Goal: Find specific page/section: Find specific page/section

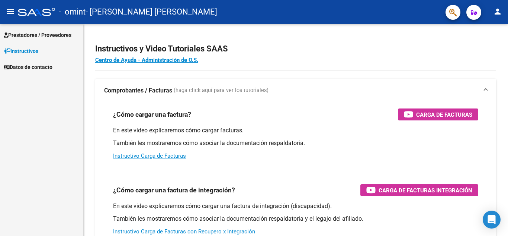
click at [48, 35] on span "Prestadores / Proveedores" at bounding box center [38, 35] width 68 height 8
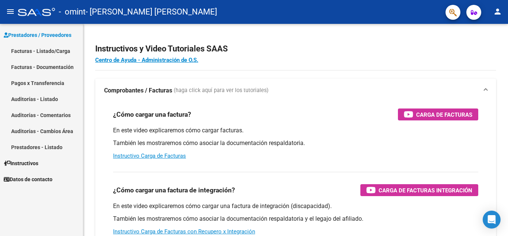
click at [49, 48] on link "Facturas - Listado/Carga" at bounding box center [41, 51] width 83 height 16
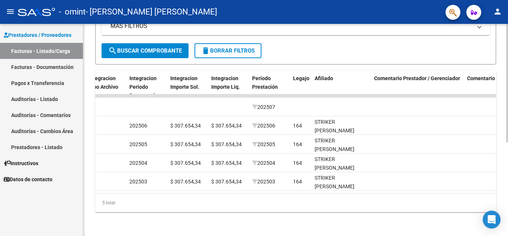
scroll to position [0, 1168]
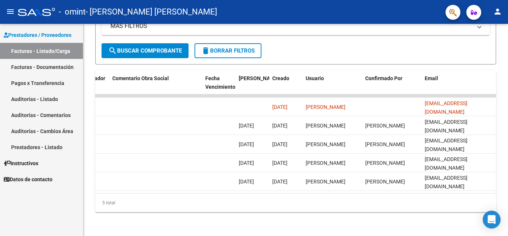
click at [28, 86] on link "Pagos x Transferencia" at bounding box center [41, 83] width 83 height 16
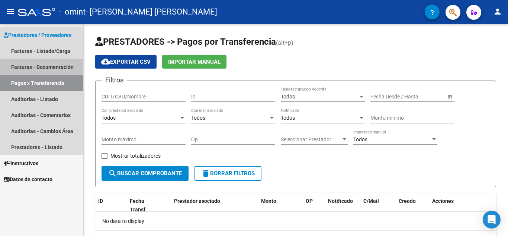
click at [33, 65] on link "Facturas - Documentación" at bounding box center [41, 67] width 83 height 16
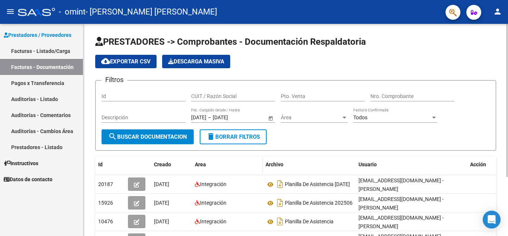
scroll to position [37, 0]
